Goal: Task Accomplishment & Management: Use online tool/utility

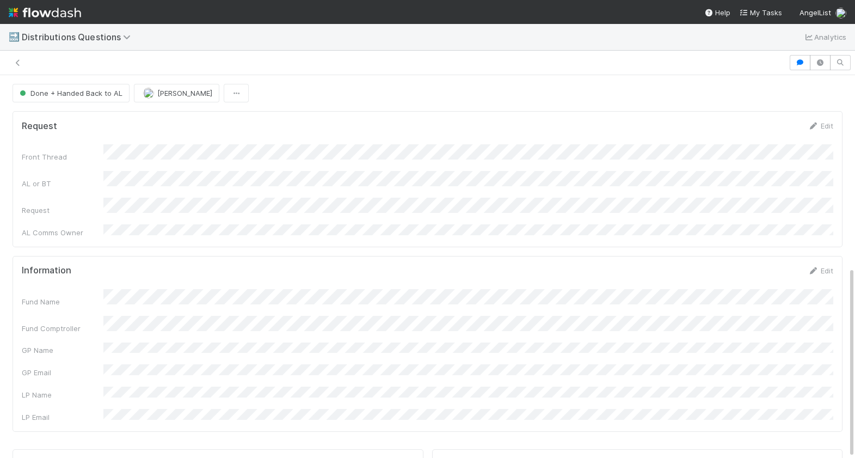
scroll to position [185, 0]
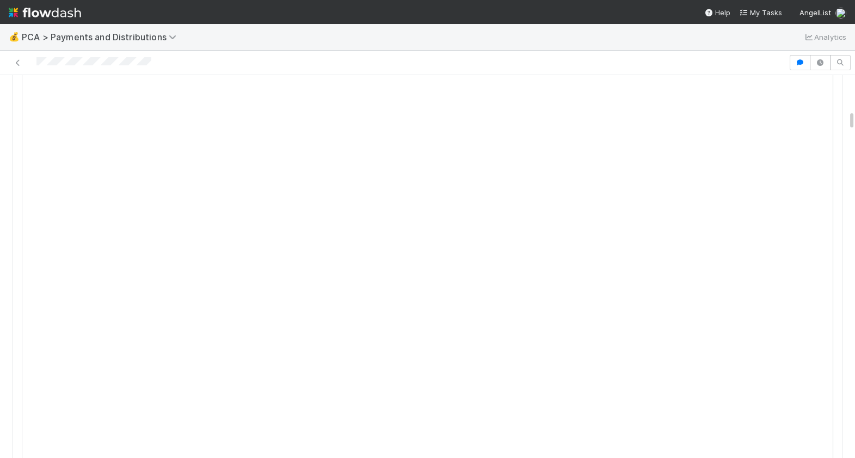
scroll to position [687, 0]
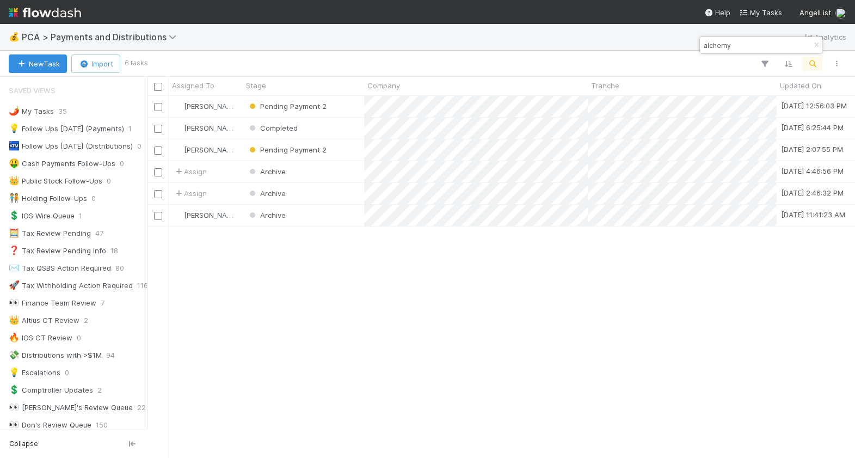
scroll to position [884, 0]
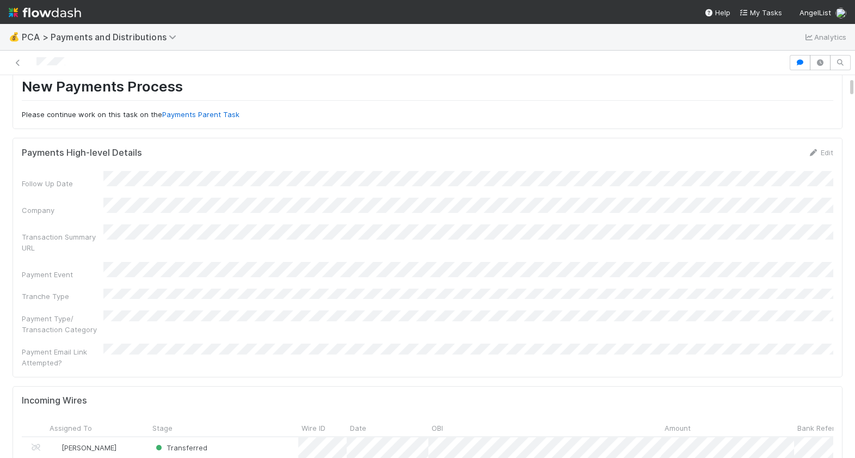
scroll to position [86, 0]
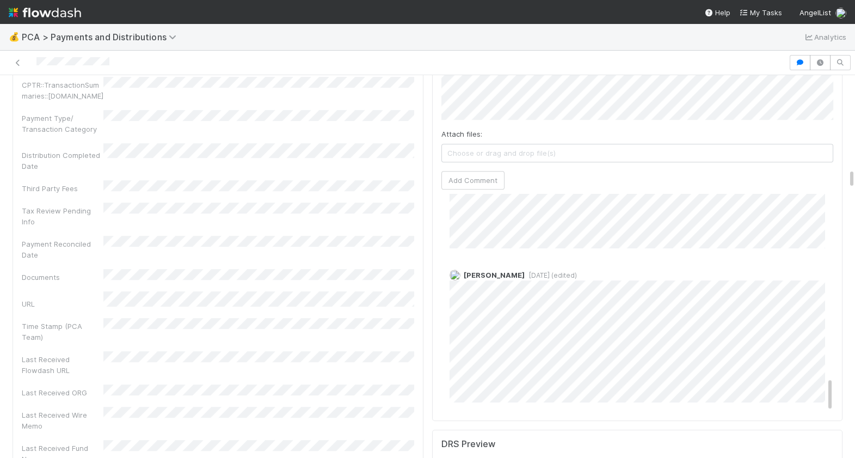
scroll to position [1857, 0]
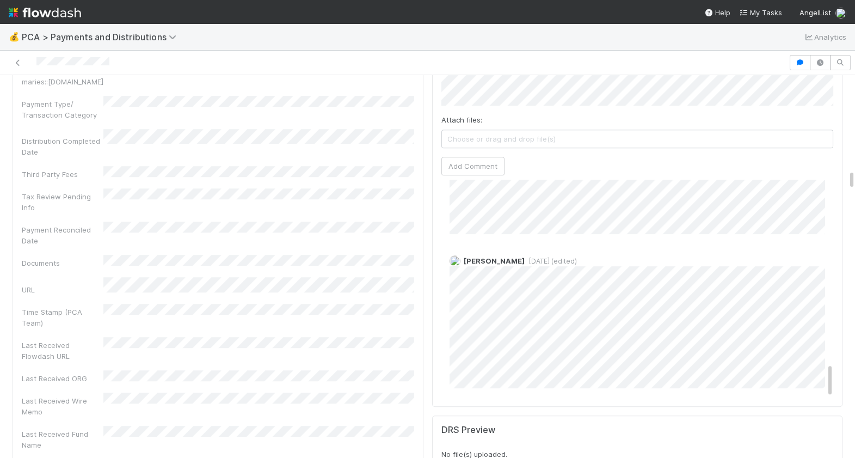
click at [506, 327] on div "Cierra Catarino 1 year ago (edited)" at bounding box center [637, 317] width 392 height 141
copy div
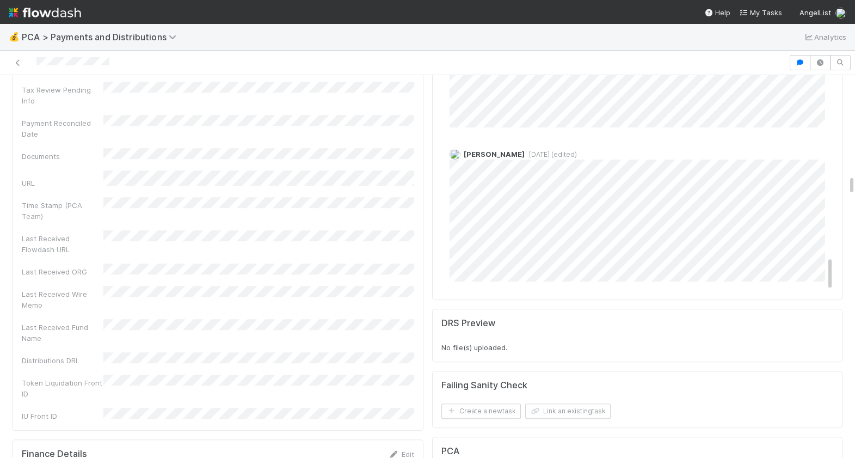
scroll to position [1960, 0]
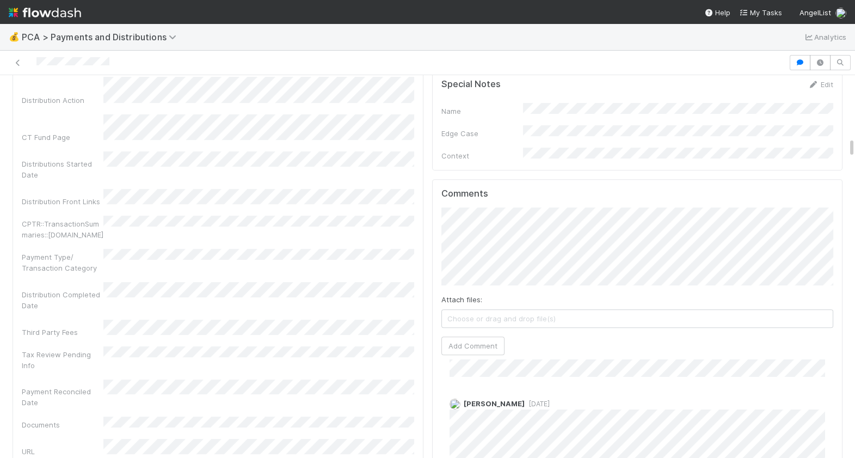
scroll to position [1142, 0]
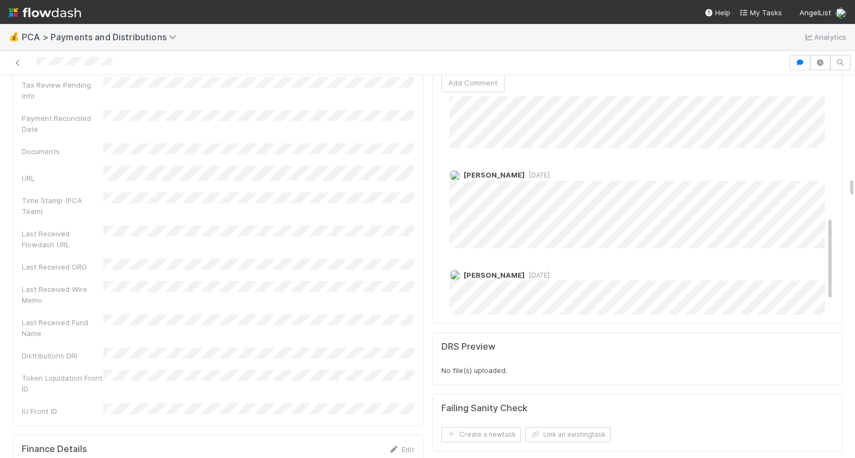
scroll to position [298, 0]
click at [595, 205] on div "Ronalie Nova 2 years ago David Bodell 2 years ago Emily Richards 2 years ago Em…" at bounding box center [637, 80] width 392 height 565
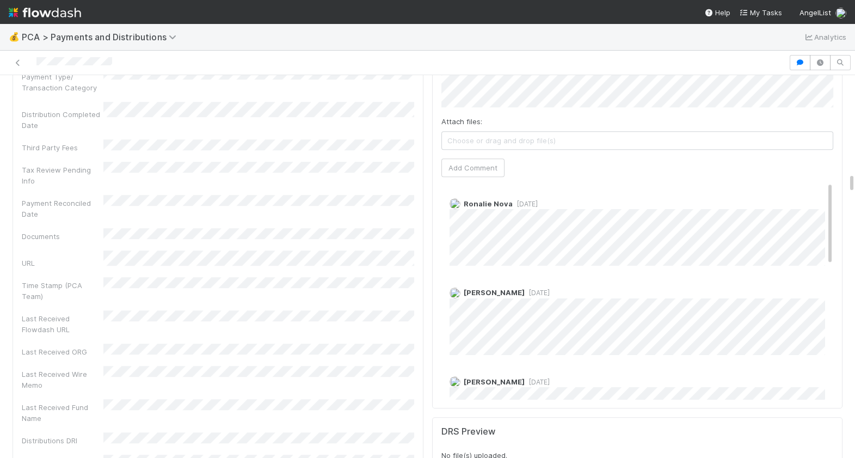
scroll to position [1865, 0]
drag, startPoint x: 129, startPoint y: 60, endPoint x: 30, endPoint y: 62, distance: 99.1
click at [30, 61] on div at bounding box center [394, 62] width 780 height 15
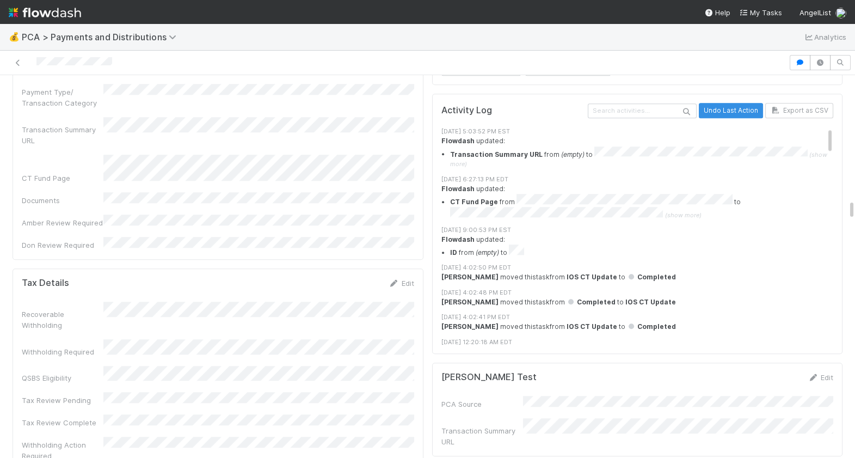
scroll to position [2385, 0]
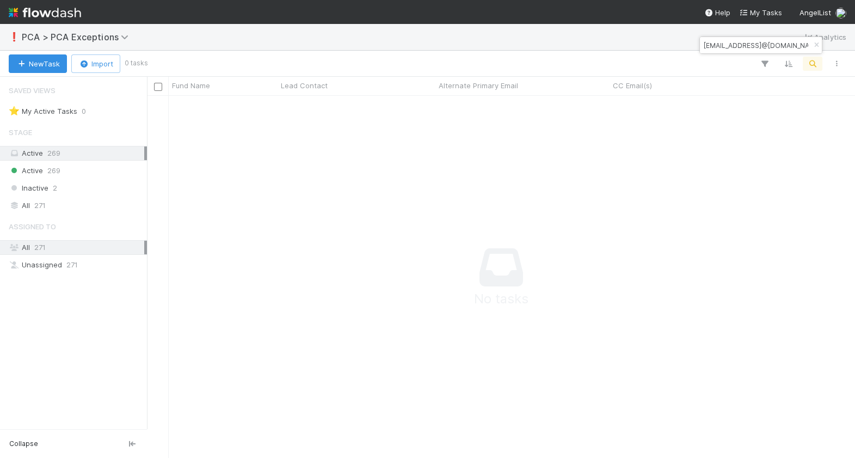
scroll to position [362, 708]
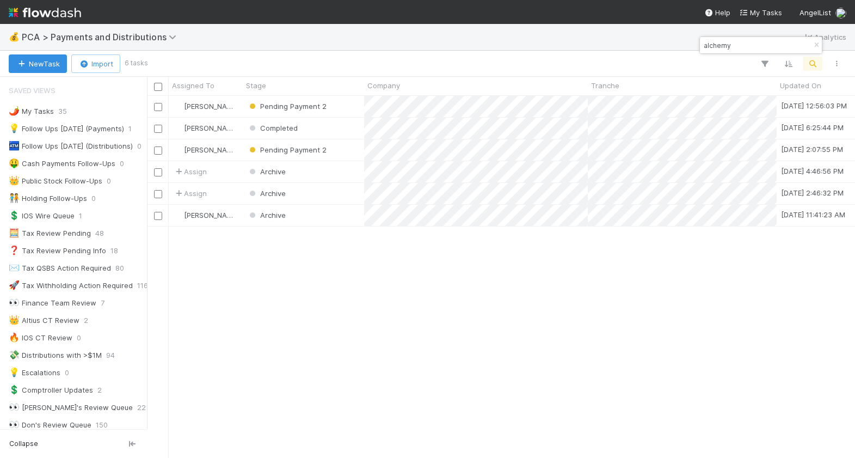
scroll to position [884, 0]
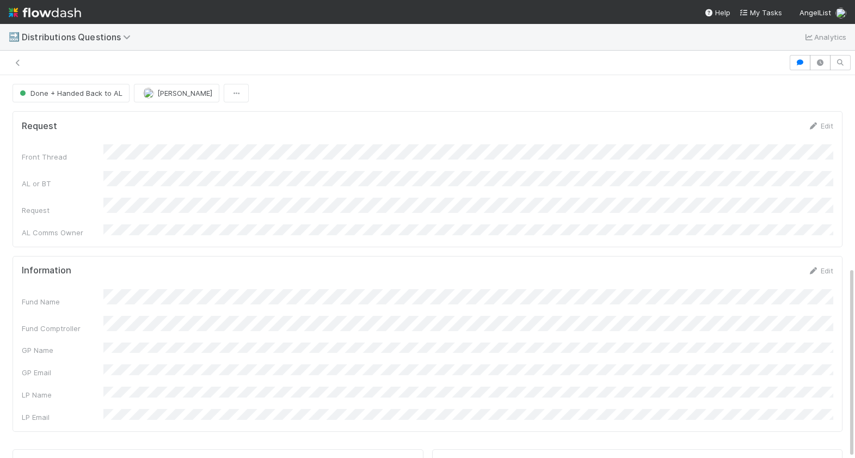
scroll to position [185, 0]
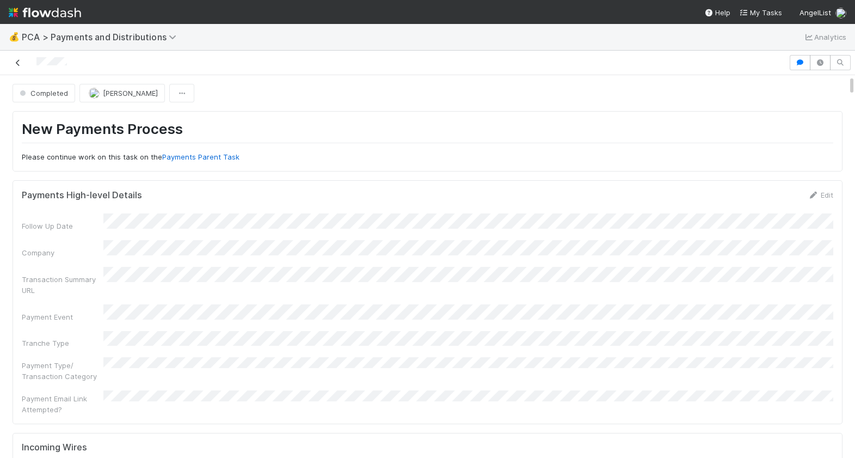
click at [16, 58] on link at bounding box center [18, 62] width 11 height 11
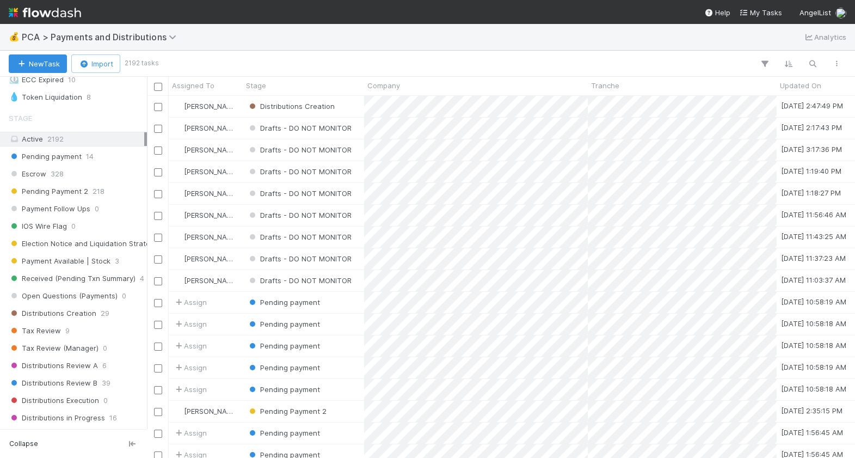
scroll to position [807, 0]
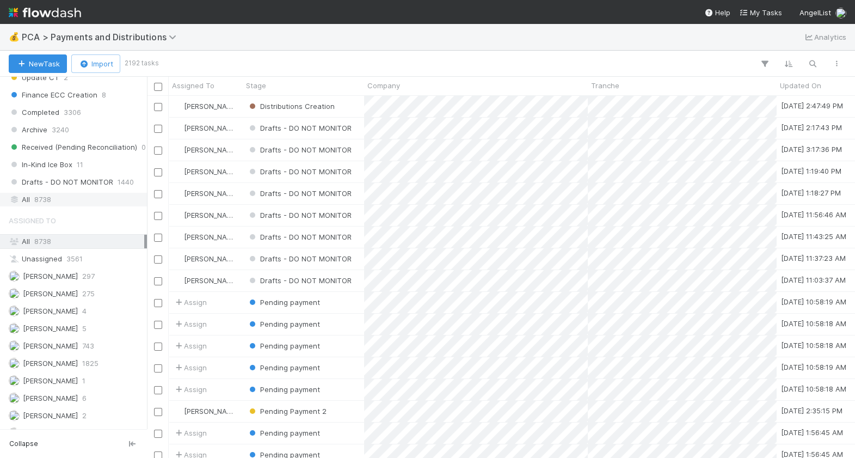
click at [48, 199] on span "8738" at bounding box center [42, 200] width 17 height 14
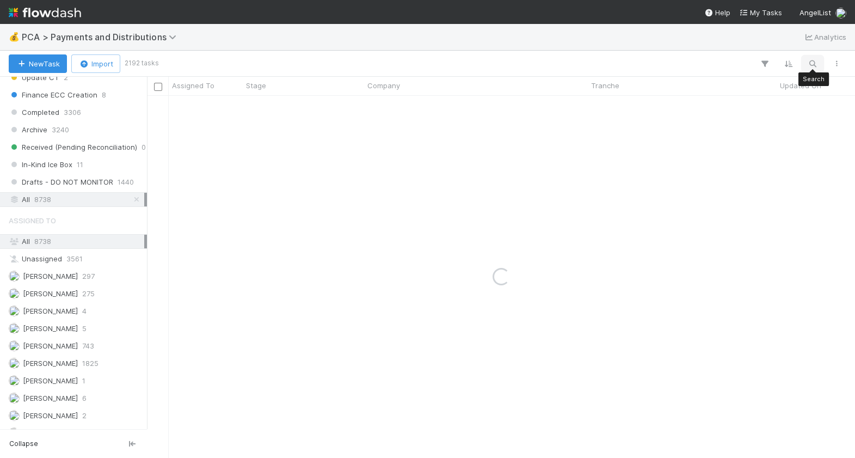
click at [809, 66] on icon "button" at bounding box center [812, 64] width 11 height 10
type input "r"
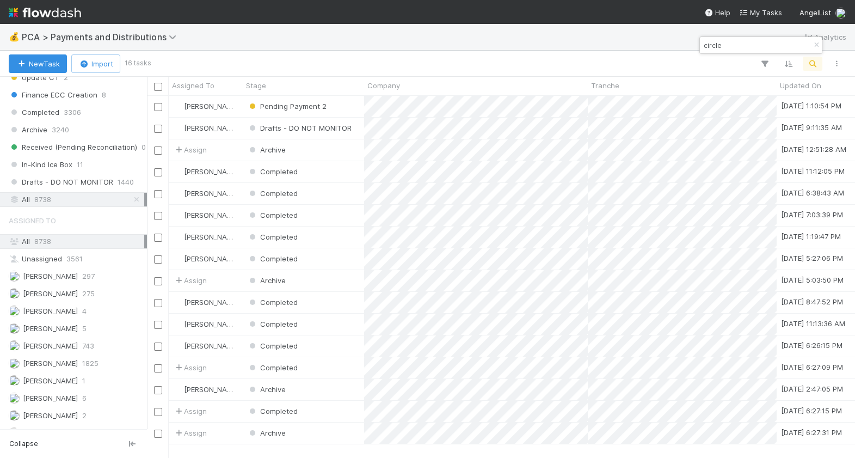
type input "circle"
click at [817, 46] on icon "button" at bounding box center [816, 45] width 11 height 7
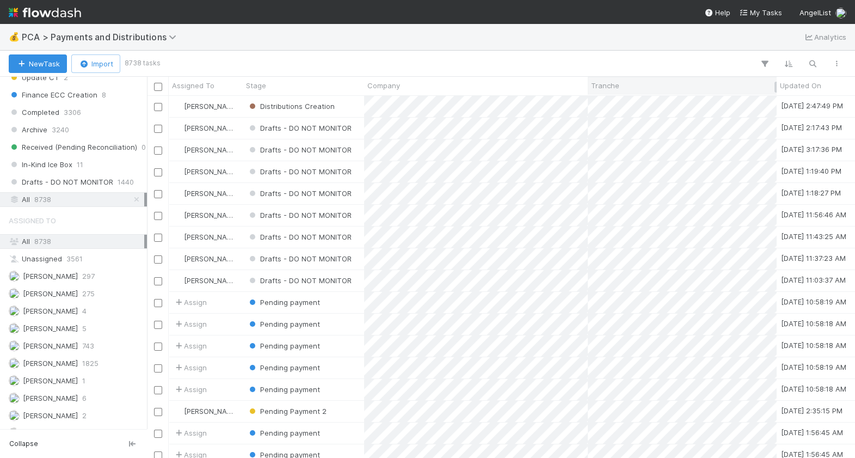
scroll to position [0, 0]
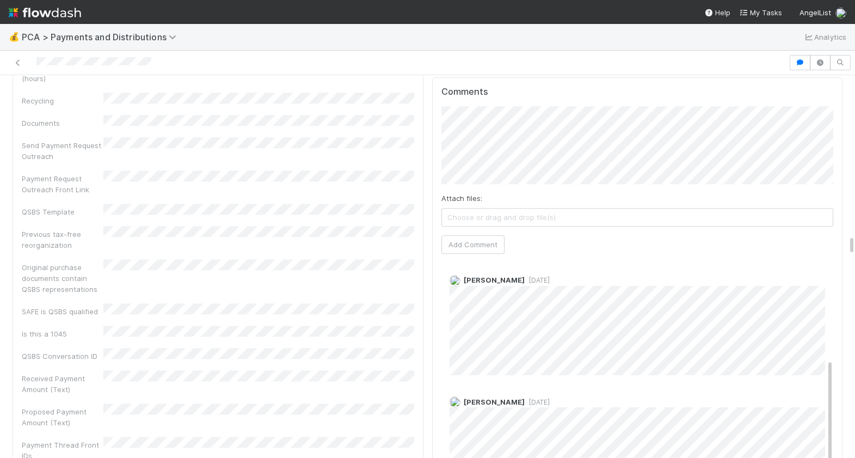
scroll to position [3172, 0]
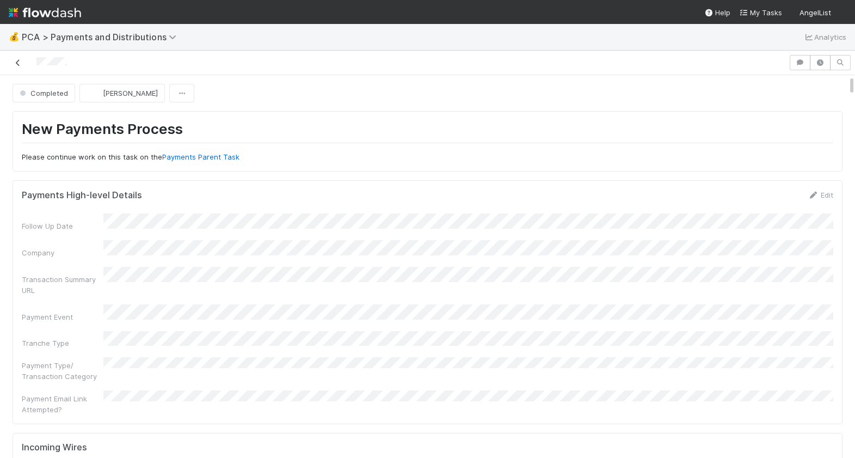
click at [17, 64] on icon at bounding box center [18, 62] width 11 height 7
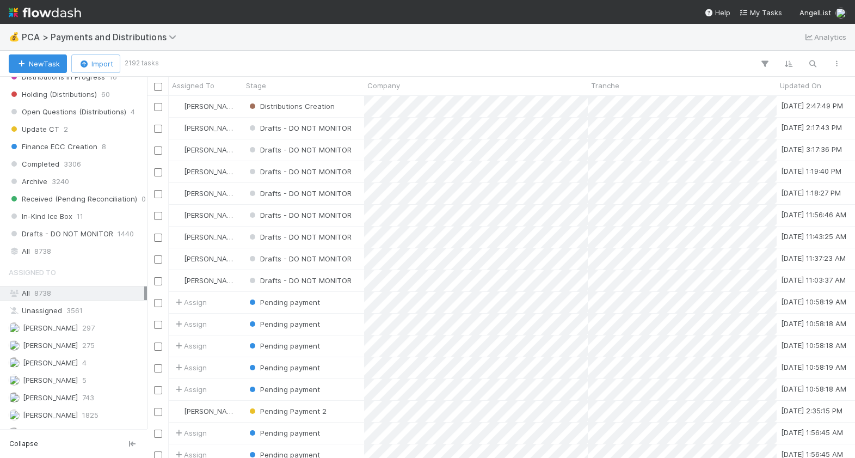
scroll to position [884, 0]
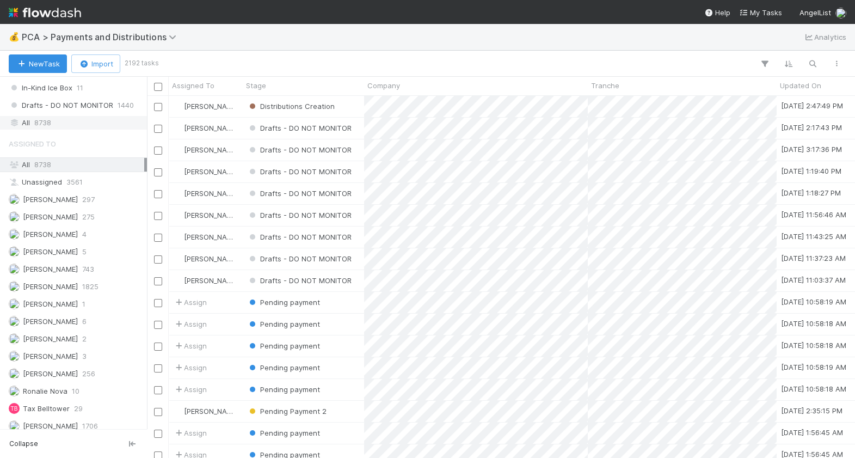
click at [66, 122] on div "All 8738" at bounding box center [77, 123] width 136 height 14
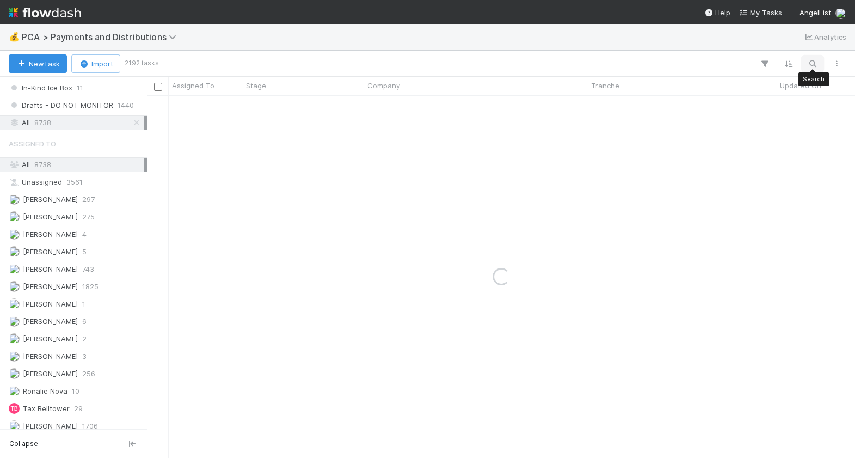
click at [810, 66] on icon "button" at bounding box center [812, 64] width 11 height 10
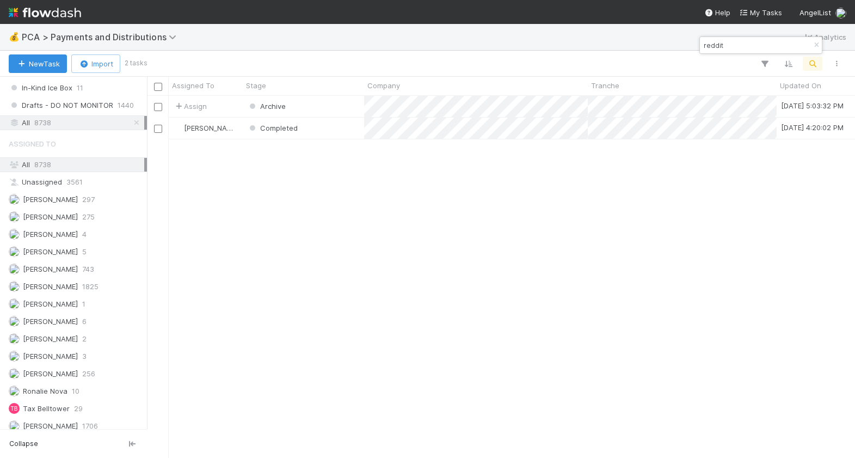
scroll to position [362, 708]
type input "reddit"
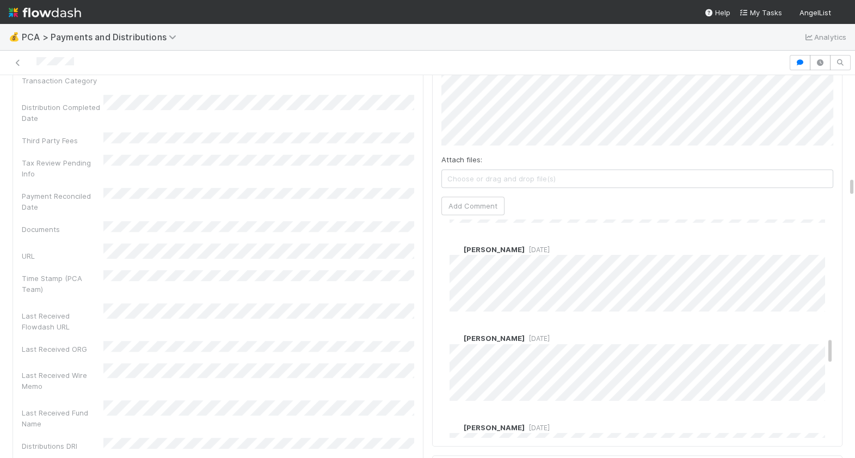
scroll to position [881, 0]
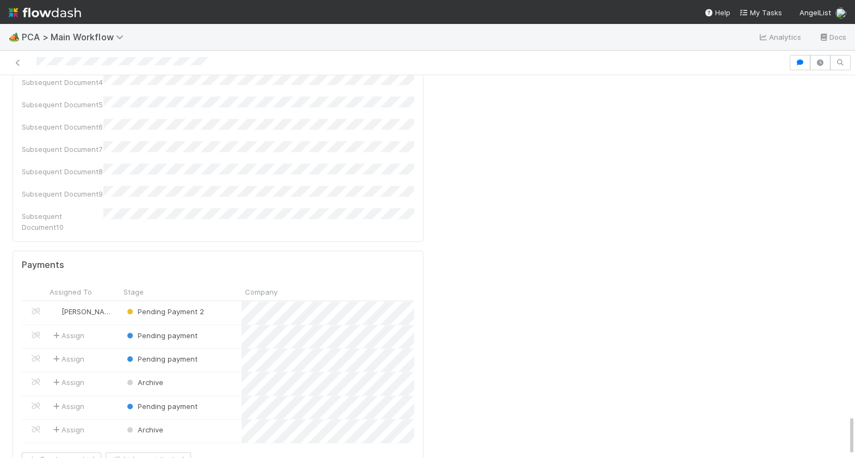
scroll to position [3193, 0]
click at [226, 304] on div "Pending Payment 2" at bounding box center [180, 315] width 121 height 23
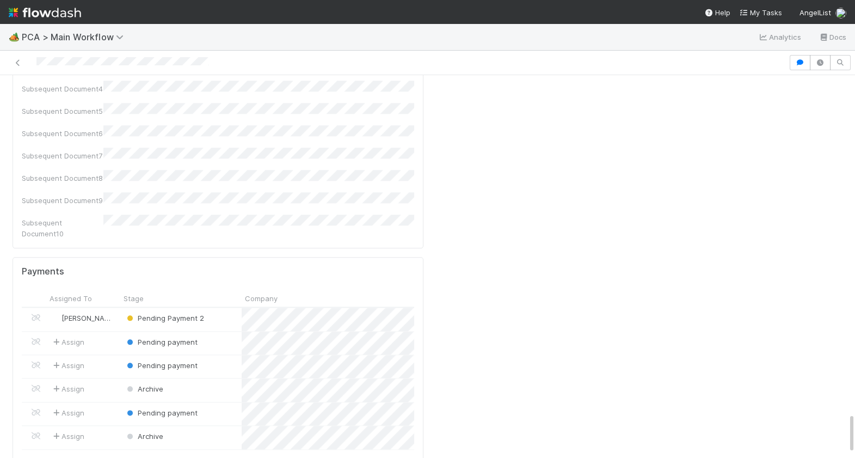
scroll to position [3180, 0]
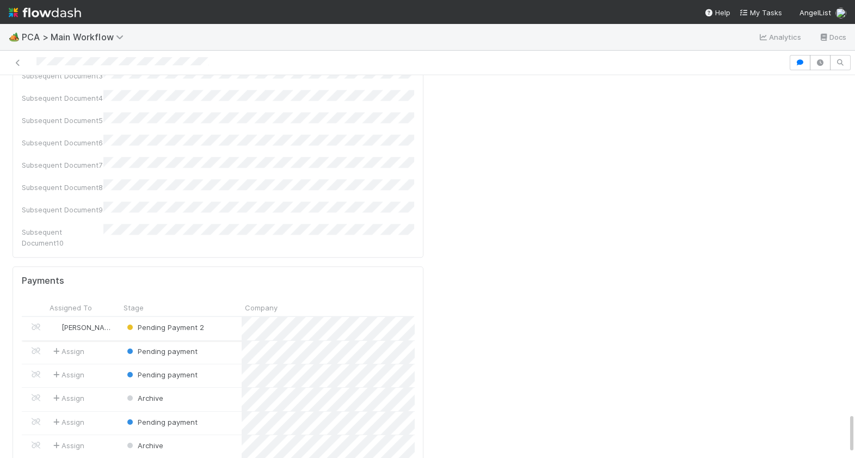
click at [225, 317] on div "Pending Payment 2" at bounding box center [180, 328] width 121 height 23
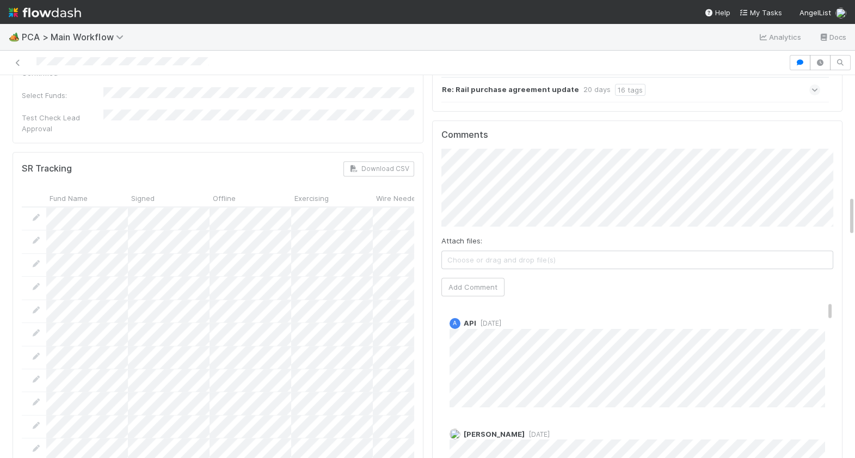
scroll to position [1130, 0]
click at [204, 10] on nav "Help My Tasks AngelList" at bounding box center [427, 12] width 855 height 24
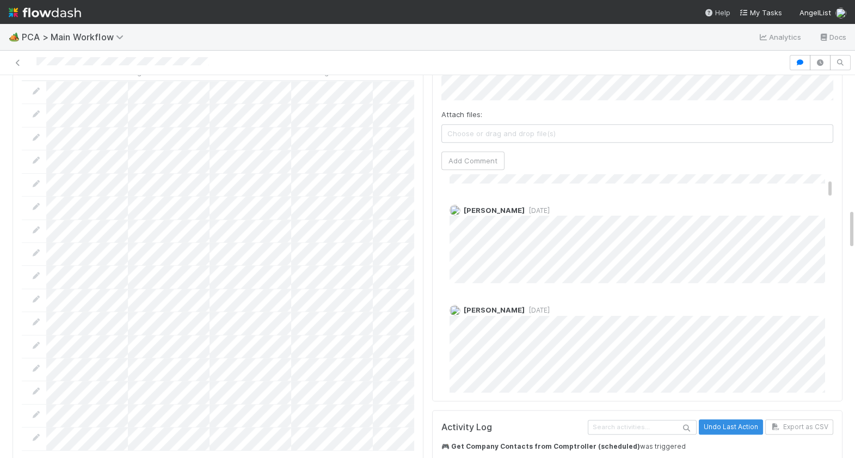
scroll to position [132, 0]
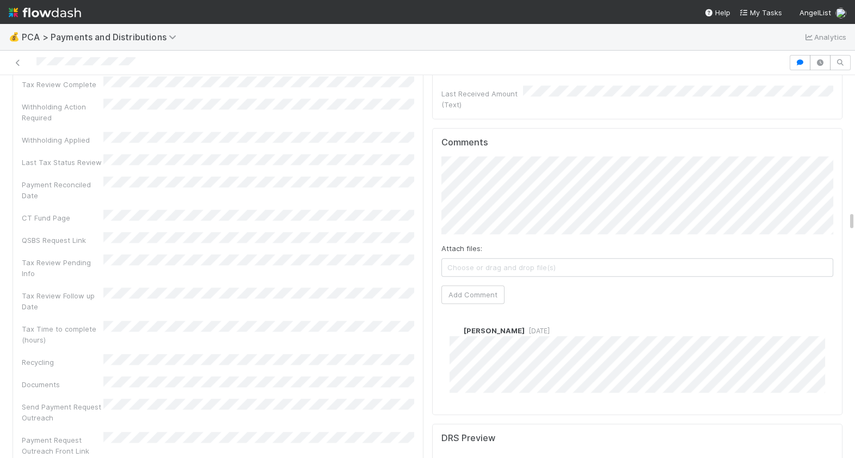
scroll to position [2721, 0]
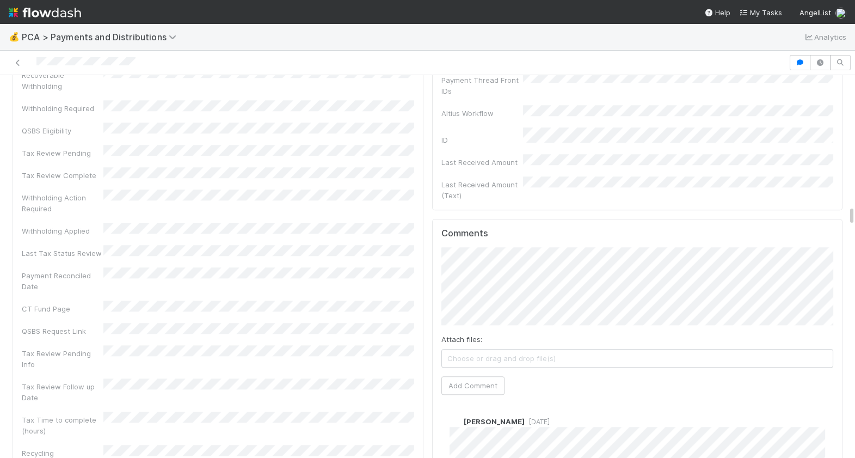
scroll to position [2635, 0]
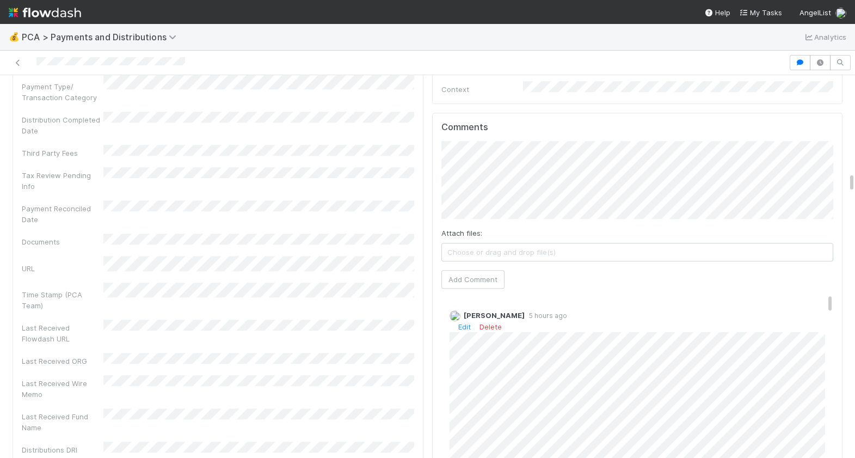
click at [447, 389] on div "Berkley Cade 5 hours ago Edit Delete" at bounding box center [637, 389] width 392 height 174
click at [477, 270] on button "Add Comment" at bounding box center [472, 279] width 63 height 19
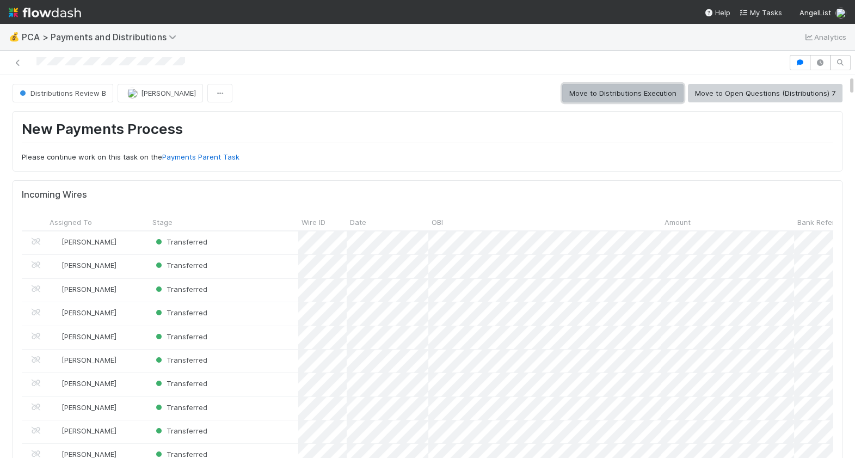
click at [645, 92] on button "Move to Distributions Execution" at bounding box center [622, 93] width 121 height 19
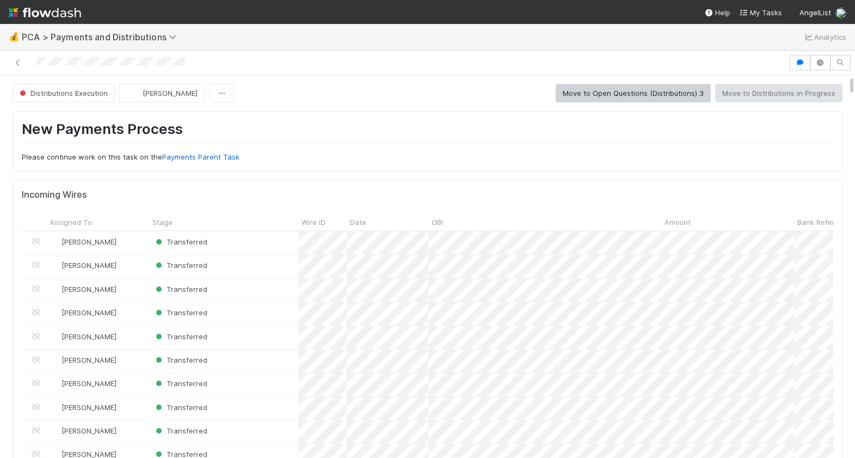
checkbox input "true"
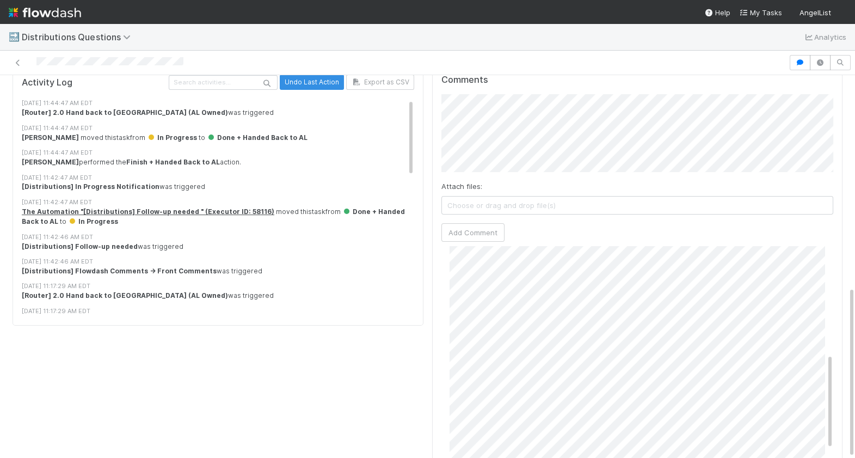
scroll to position [245, 0]
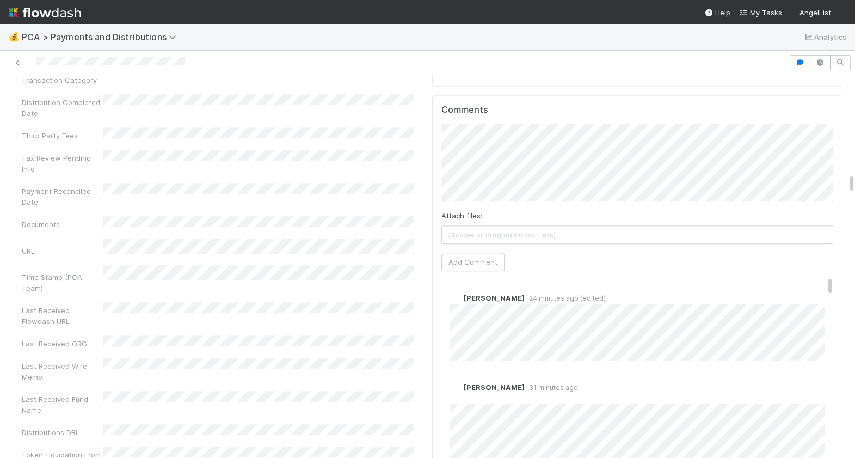
scroll to position [1948, 0]
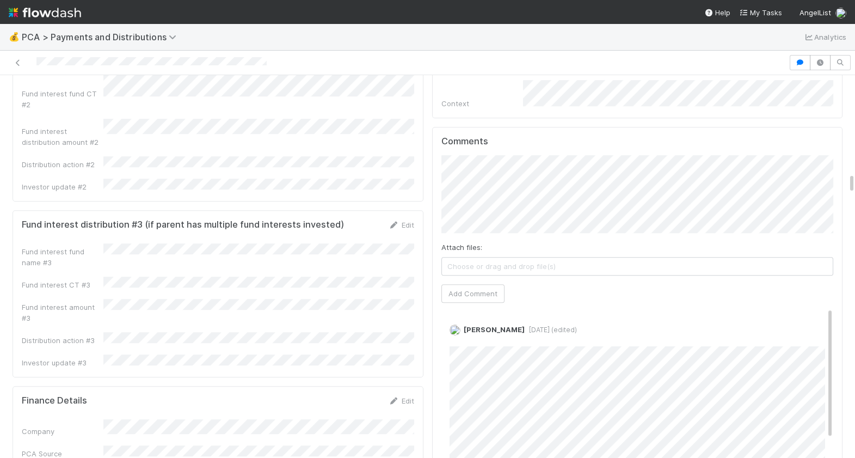
scroll to position [1711, 0]
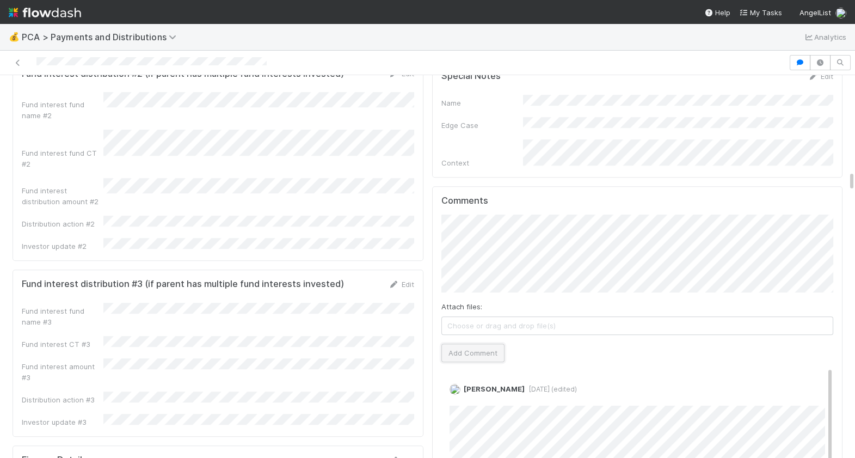
click at [467, 343] on button "Add Comment" at bounding box center [472, 352] width 63 height 19
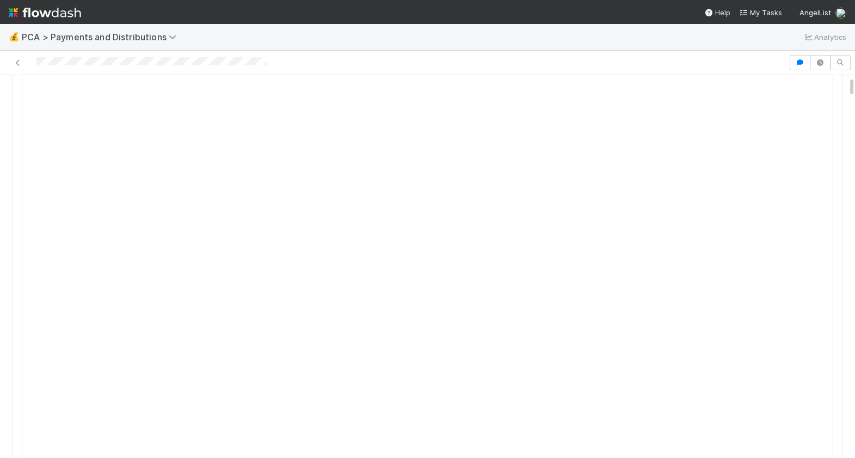
scroll to position [0, 0]
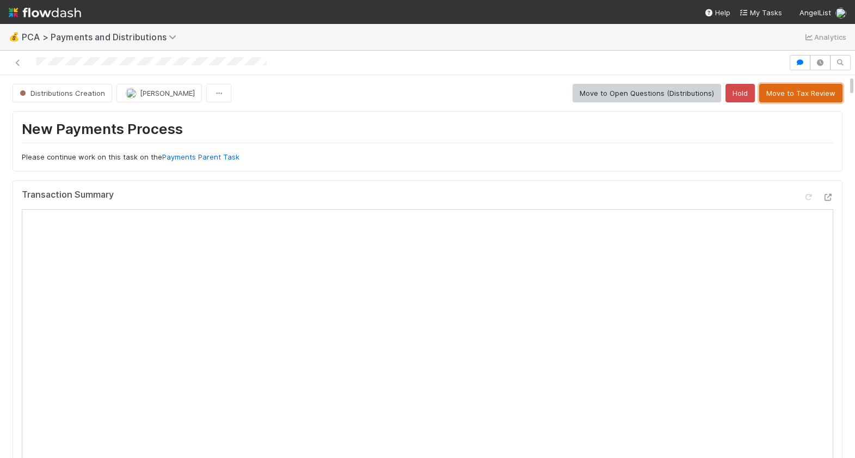
click at [803, 99] on button "Move to Tax Review" at bounding box center [800, 93] width 83 height 19
